Goal: Task Accomplishment & Management: Manage account settings

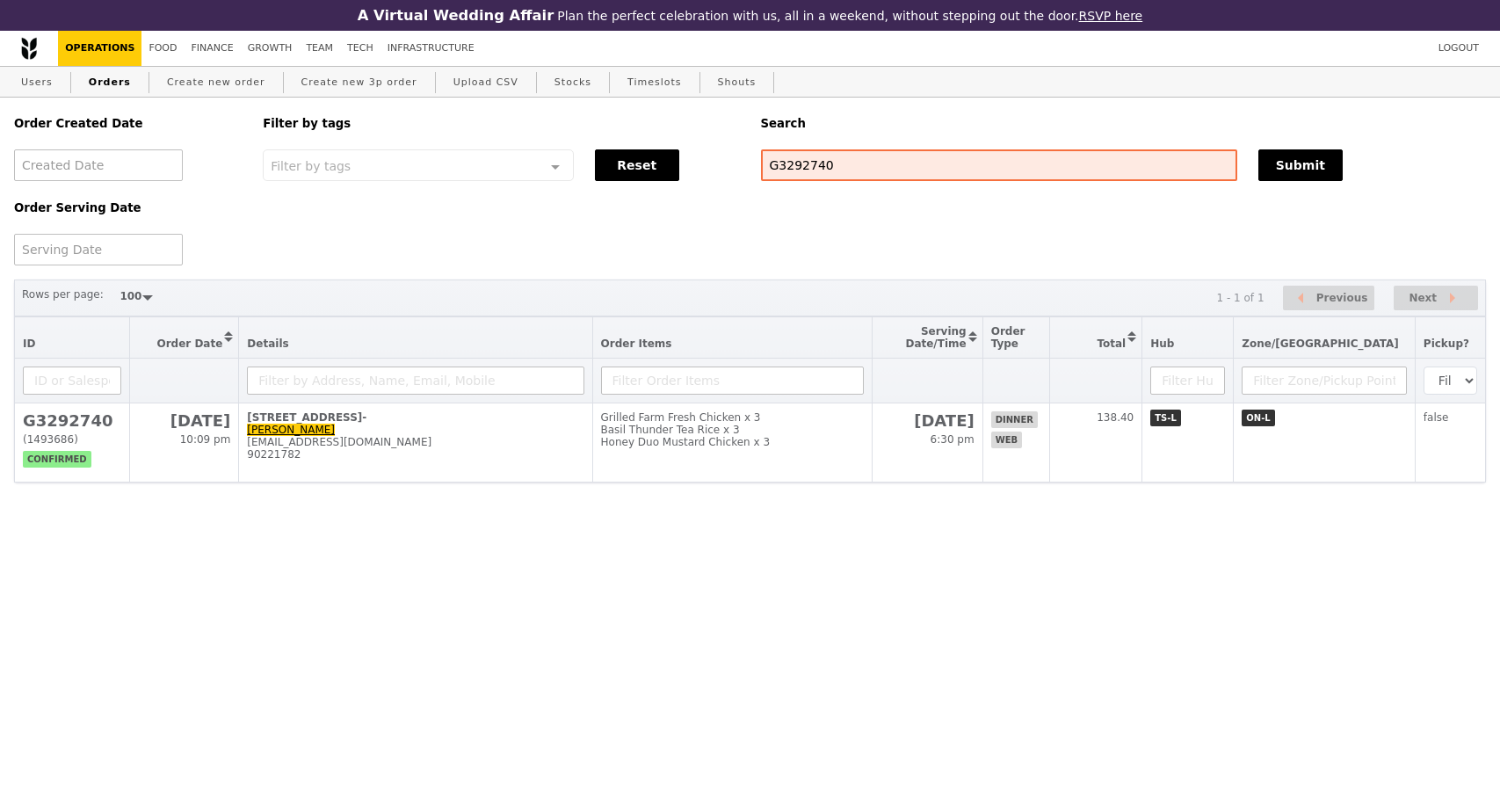
select select "100"
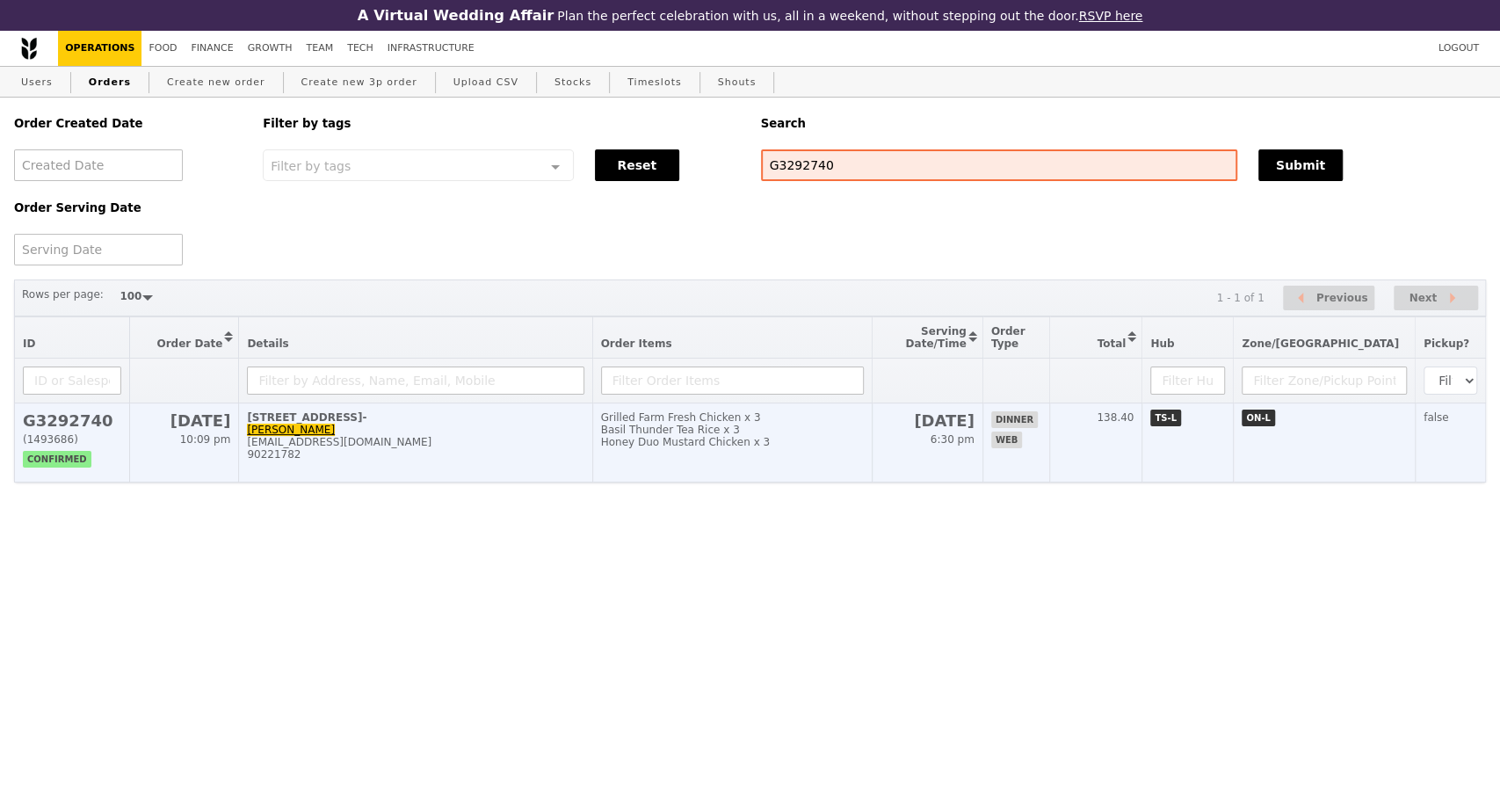
drag, startPoint x: 0, startPoint y: 0, endPoint x: 450, endPoint y: 446, distance: 633.7
click at [450, 446] on td "[STREET_ADDRESS]- [PERSON_NAME] Tan [EMAIL_ADDRESS][DOMAIN_NAME] 90221782" at bounding box center [415, 442] width 353 height 79
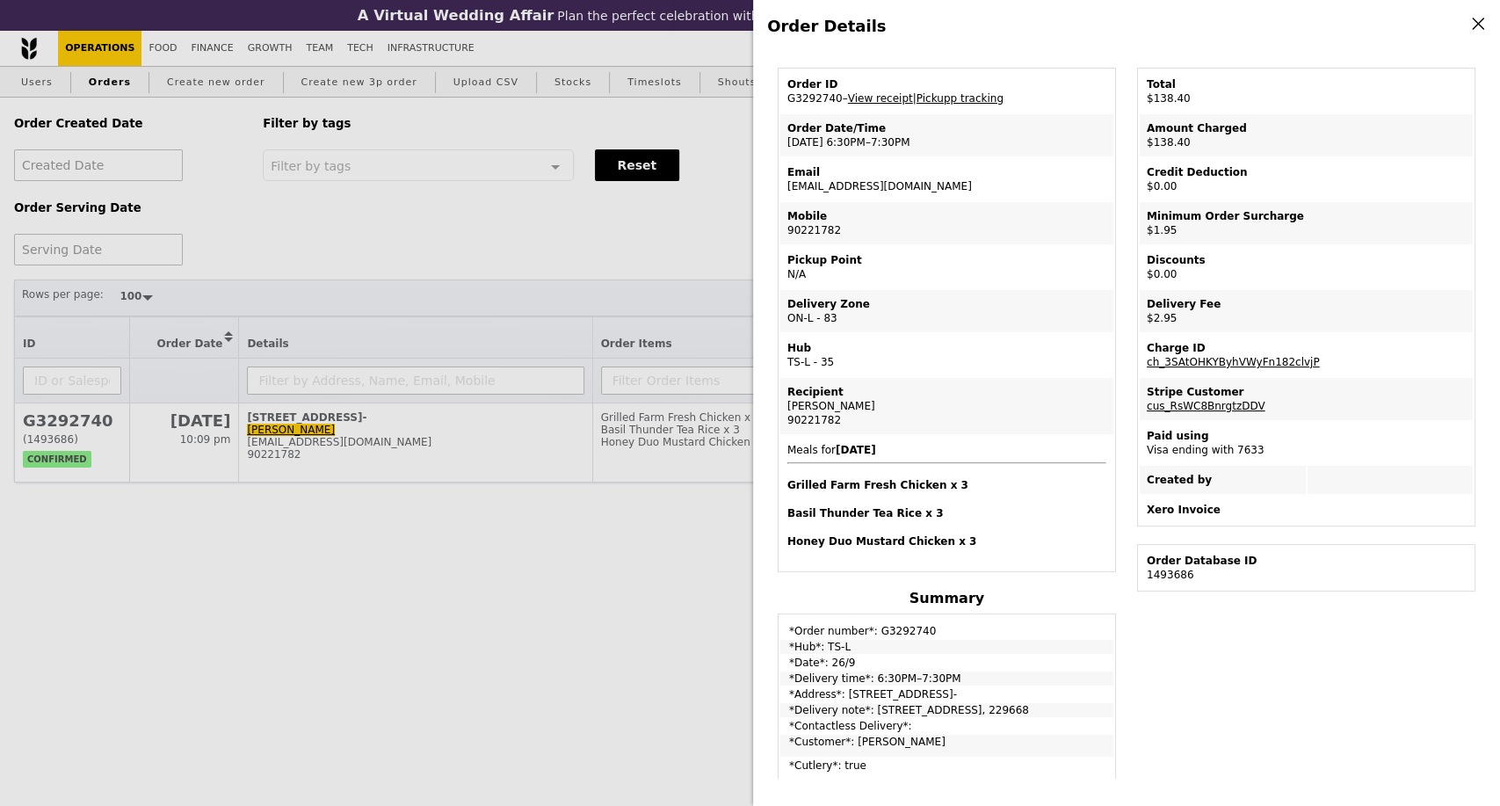
scroll to position [98, 0]
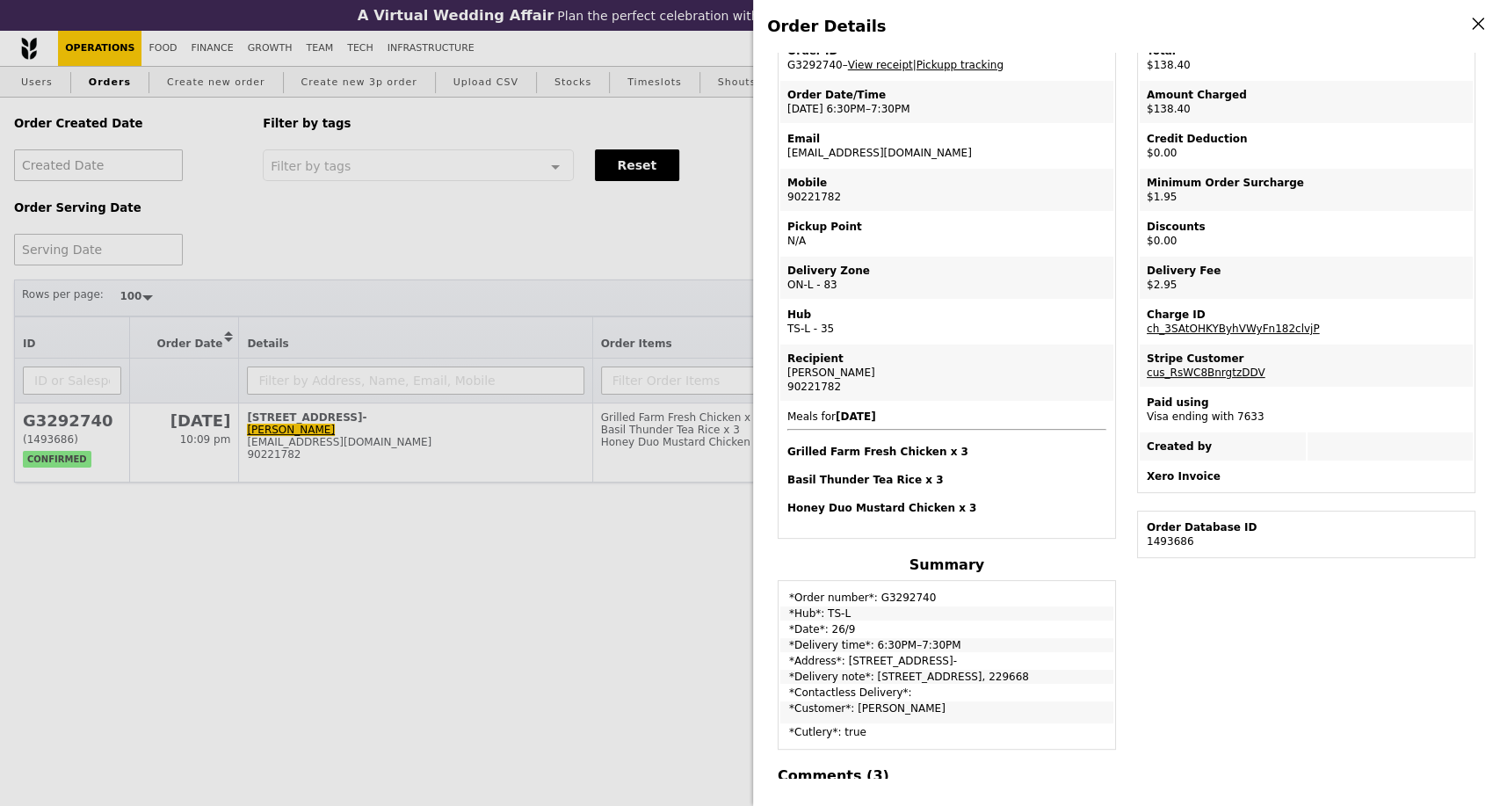
click at [1310, 641] on div "Edit order Changelog Cancel Order ID G3292740 – View receipt | Pickupp tracking…" at bounding box center [1126, 415] width 719 height 725
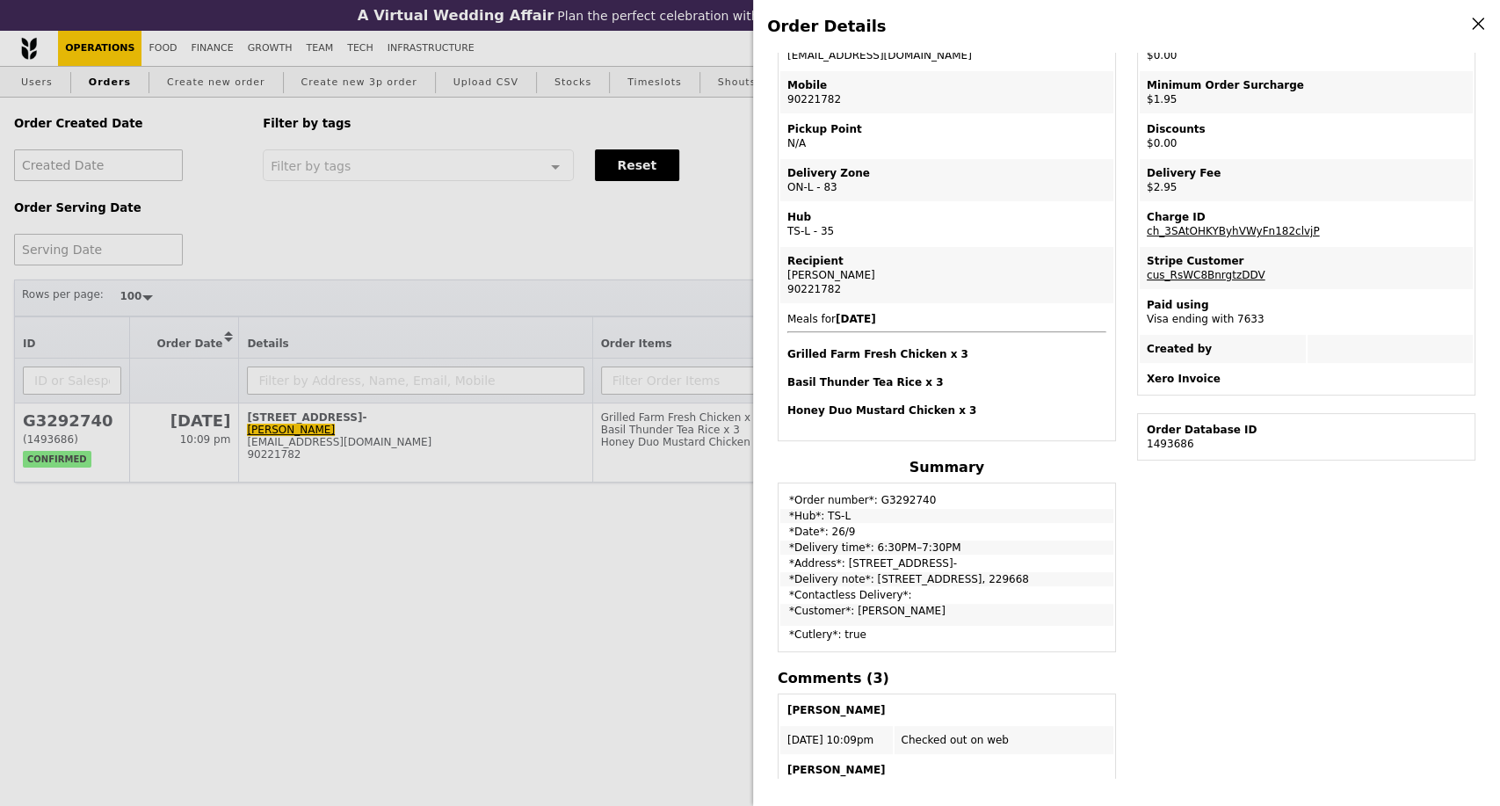
click at [105, 621] on div "Order Details Edit order Changelog Cancel Order ID G3292740 – View receipt | Pi…" at bounding box center [750, 403] width 1500 height 806
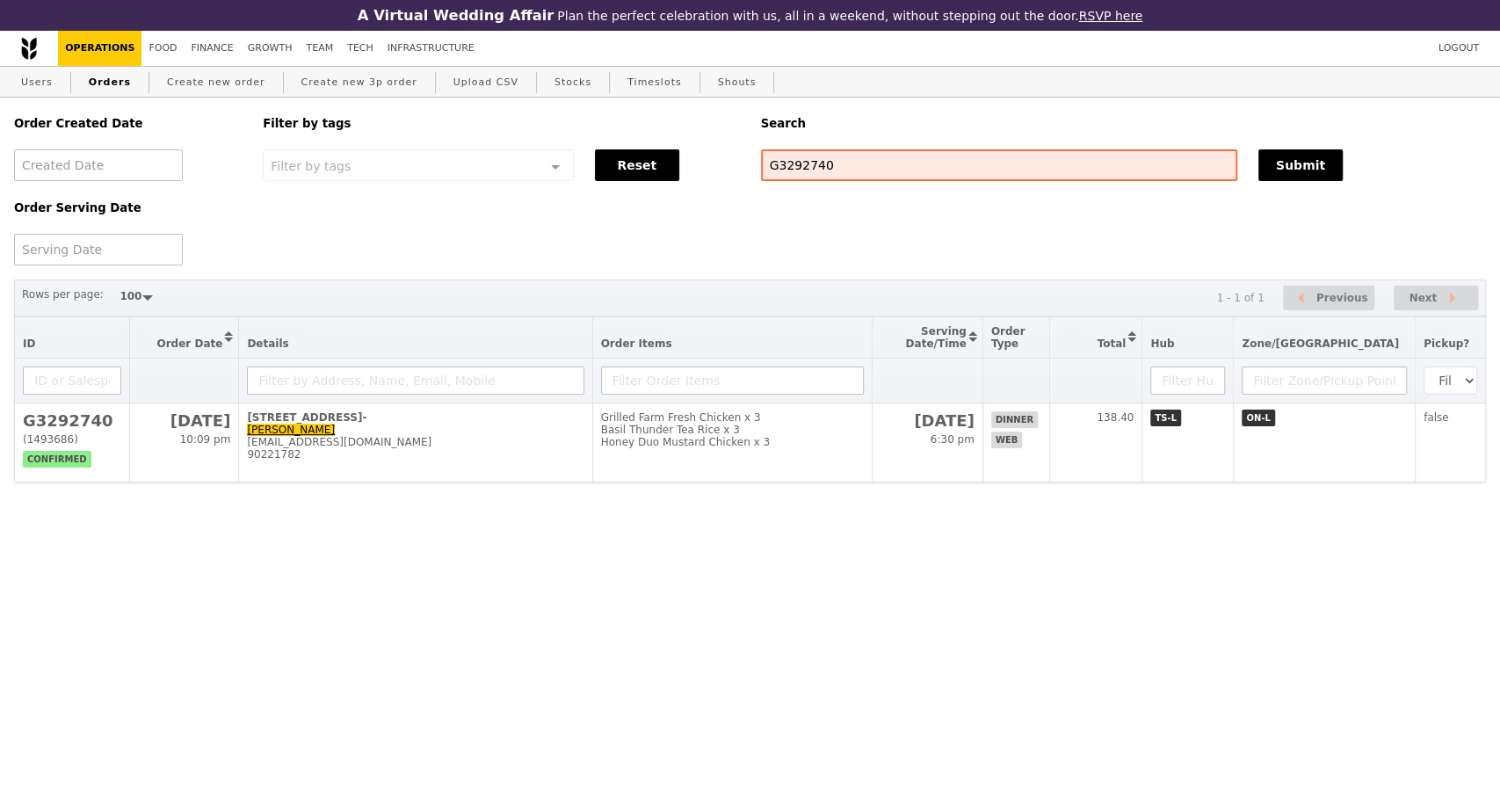
scroll to position [296, 0]
drag, startPoint x: 830, startPoint y: 176, endPoint x: 749, endPoint y: 170, distance: 81.1
click at [750, 170] on div "G3292740" at bounding box center [998, 165] width 497 height 32
